Goal: Navigation & Orientation: Go to known website

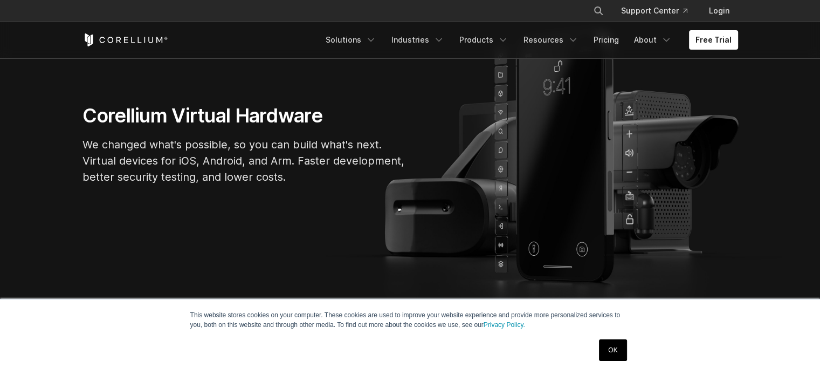
click at [623, 355] on link "OK" at bounding box center [612, 350] width 27 height 22
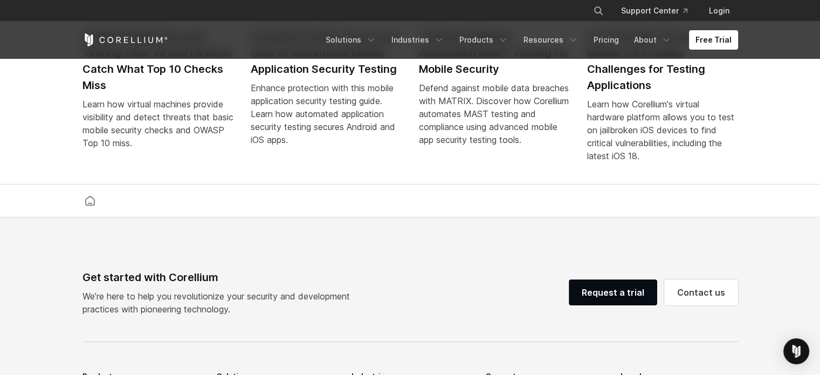
scroll to position [2546, 0]
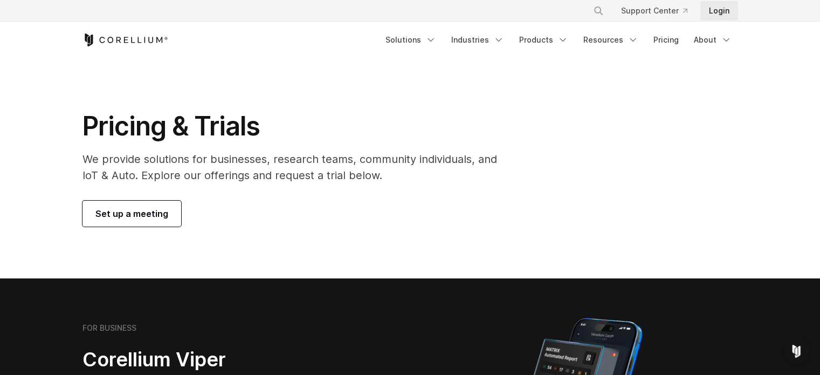
click at [723, 5] on link "Login" at bounding box center [719, 10] width 38 height 19
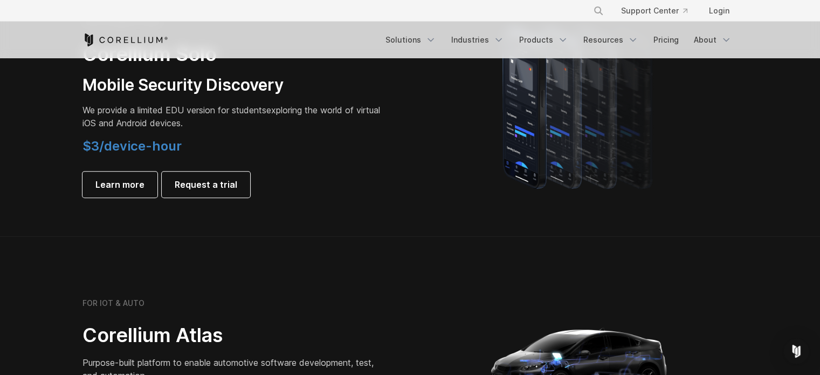
scroll to position [801, 0]
